Goal: Navigation & Orientation: Find specific page/section

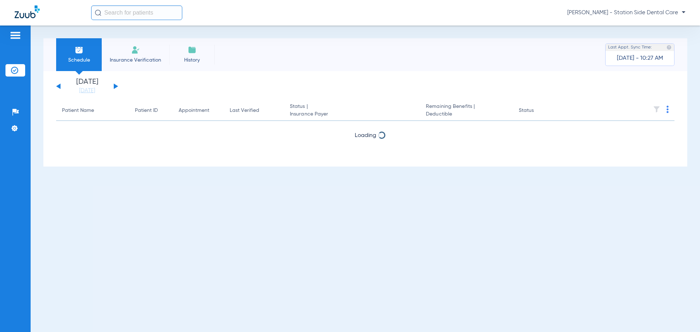
click at [113, 87] on div "Wednesday 07-16-2025 Thursday 07-17-2025 Friday 07-18-2025 Saturday 07-19-2025 …" at bounding box center [87, 86] width 62 height 16
click at [115, 86] on button at bounding box center [116, 86] width 4 height 5
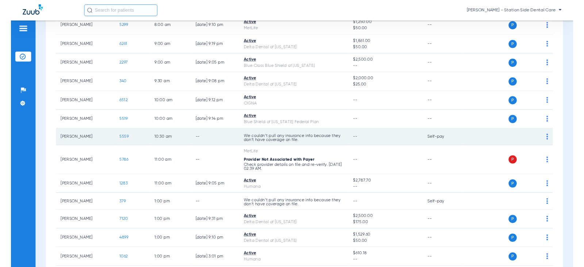
scroll to position [146, 0]
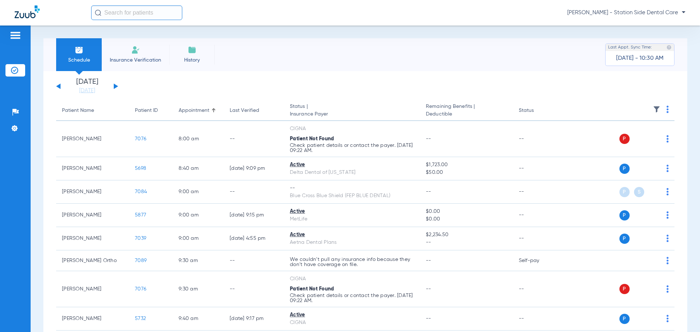
click at [118, 87] on div "[DATE] [DATE] [DATE] [DATE] [DATE] [DATE] [DATE] [DATE] [DATE] [DATE] [DATE] [D…" at bounding box center [87, 86] width 62 height 16
click at [116, 86] on button at bounding box center [116, 86] width 4 height 5
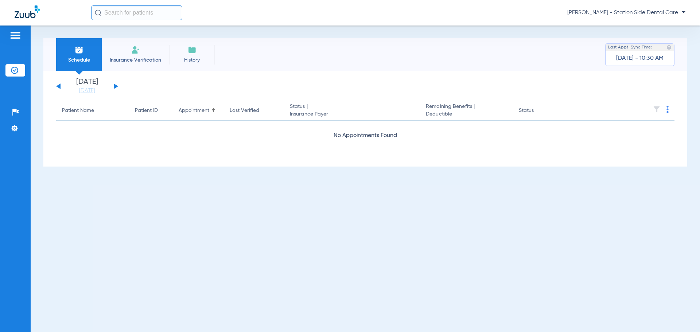
click at [116, 86] on button at bounding box center [116, 86] width 4 height 5
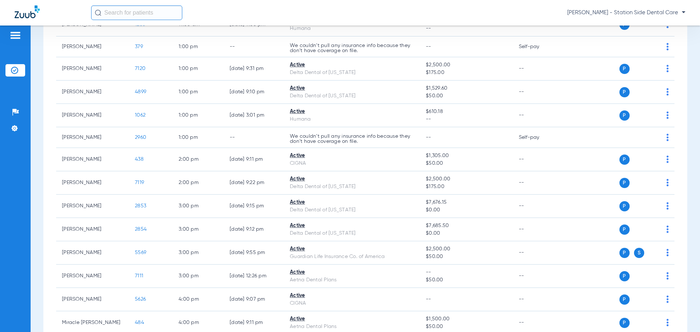
scroll to position [437, 0]
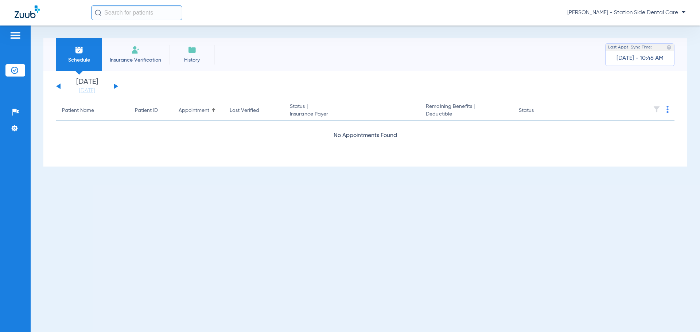
click at [116, 86] on button at bounding box center [116, 86] width 4 height 5
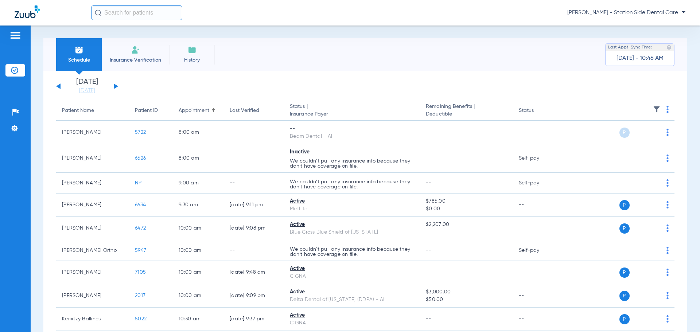
click at [116, 86] on button at bounding box center [116, 86] width 4 height 5
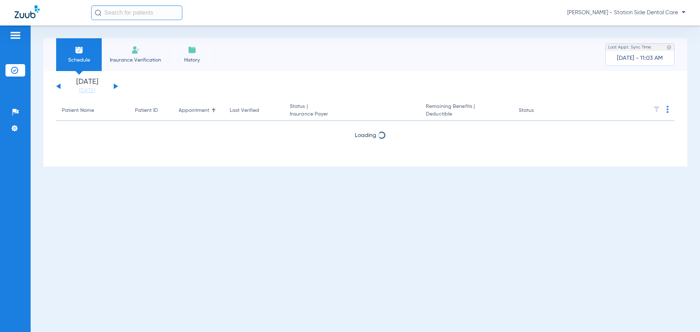
click at [115, 85] on button at bounding box center [116, 86] width 4 height 5
click at [91, 92] on link "[DATE]" at bounding box center [87, 90] width 44 height 7
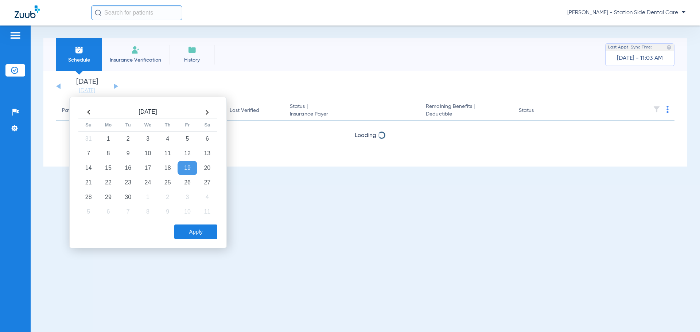
click at [271, 232] on div "Schedule Insurance Verification History Last Appt. Sync Time: Today - 11:03 AM …" at bounding box center [366, 179] width 670 height 307
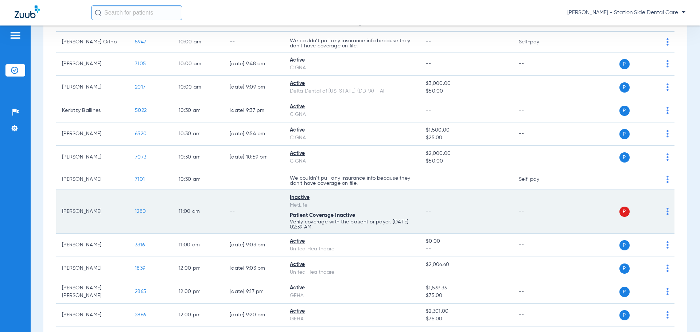
scroll to position [219, 0]
